Goal: Task Accomplishment & Management: Use online tool/utility

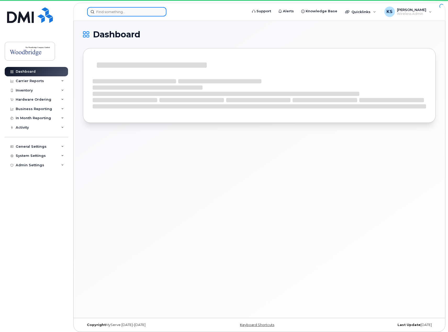
click at [128, 12] on input at bounding box center [126, 11] width 79 height 9
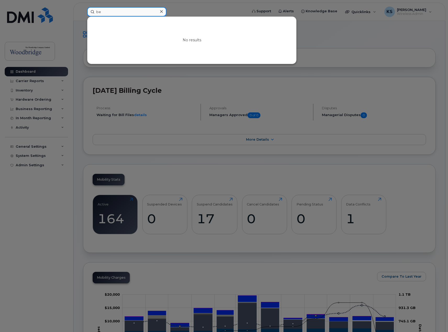
type input "b"
type input "ankur"
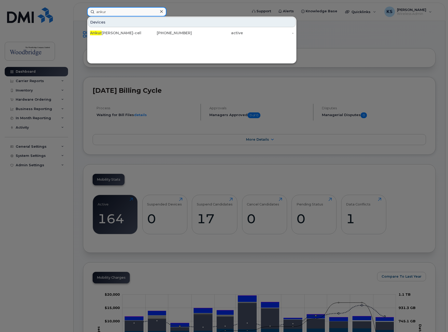
drag, startPoint x: 128, startPoint y: 12, endPoint x: 46, endPoint y: 20, distance: 83.2
click at [83, 16] on div "ankur Devices Ankur Singh-cell 437-422-6388 active -" at bounding box center [165, 11] width 165 height 9
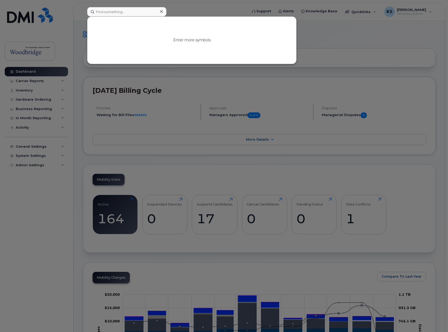
click at [72, 38] on div at bounding box center [224, 166] width 448 height 332
click at [138, 8] on input at bounding box center [126, 11] width 79 height 9
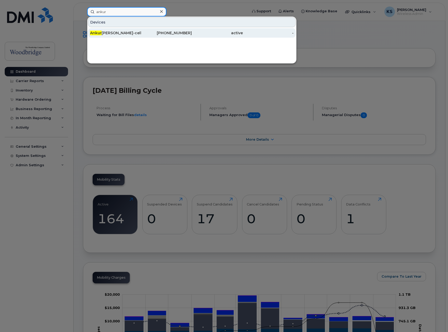
type input "ankur"
click at [121, 31] on div "Ankur Singh-cell" at bounding box center [115, 32] width 51 height 5
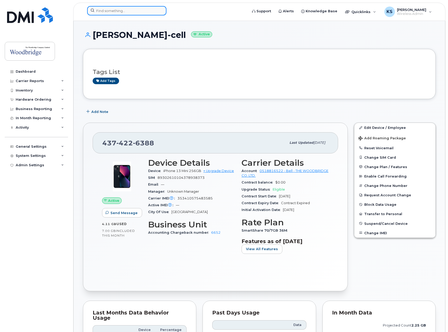
click at [121, 14] on input at bounding box center [126, 10] width 79 height 9
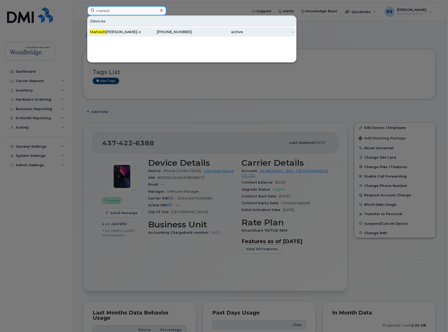
type input "mahesh"
click at [115, 34] on div "Mahesh Singh-cell" at bounding box center [115, 31] width 51 height 5
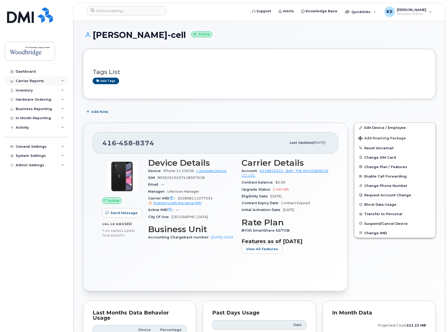
click at [38, 82] on div "Carrier Reports" at bounding box center [30, 81] width 28 height 4
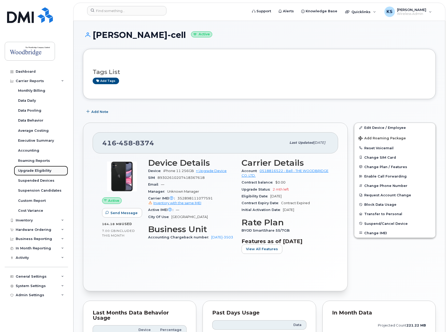
click at [32, 169] on div "Upgrade Eligibility" at bounding box center [34, 171] width 33 height 5
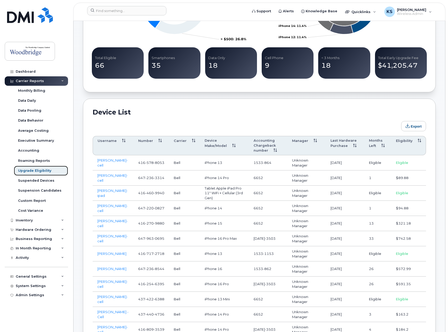
scroll to position [209, 0]
click at [402, 141] on th "Eligibility" at bounding box center [408, 145] width 35 height 19
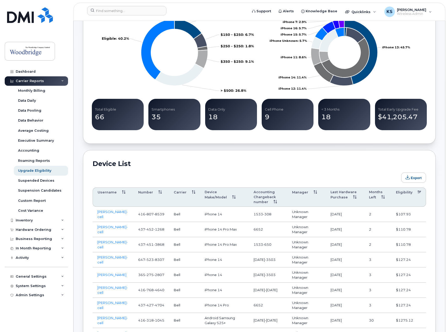
scroll to position [157, 0]
click at [404, 193] on th "Eligibility" at bounding box center [408, 197] width 35 height 19
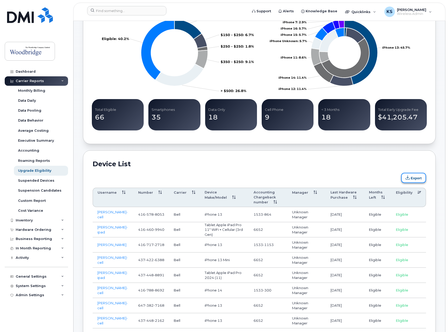
click at [415, 178] on button "Export" at bounding box center [413, 178] width 25 height 10
click at [146, 12] on input at bounding box center [126, 10] width 79 height 9
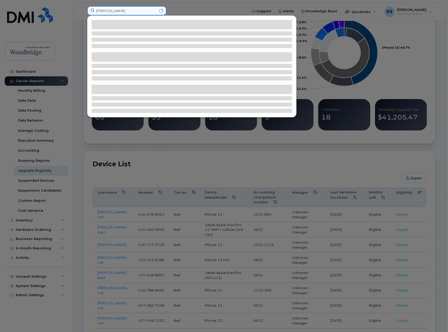
click at [125, 14] on input "barry" at bounding box center [126, 10] width 79 height 9
type input "barry"
click at [81, 13] on div at bounding box center [224, 166] width 448 height 332
click at [108, 11] on input "barry" at bounding box center [126, 10] width 79 height 9
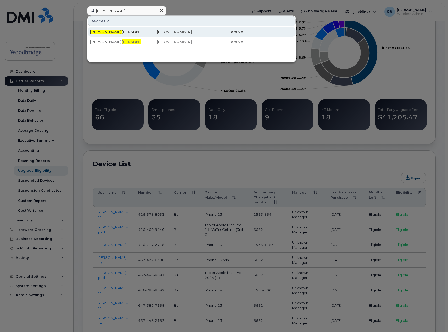
click at [129, 31] on div "Barry Macleod-cell" at bounding box center [115, 31] width 51 height 5
